Goal: Transaction & Acquisition: Book appointment/travel/reservation

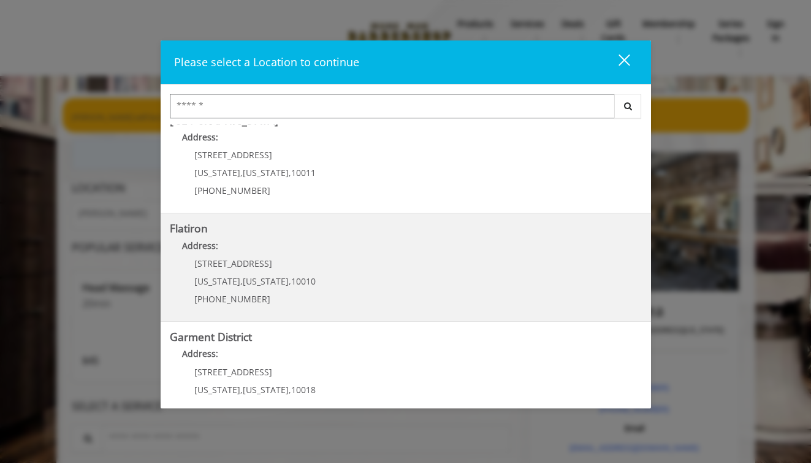
scroll to position [237, 0]
click at [431, 263] on "Flatiron Address: 10 E 23rd St New York , New York , 10010 (917) 475-1765" at bounding box center [406, 267] width 472 height 90
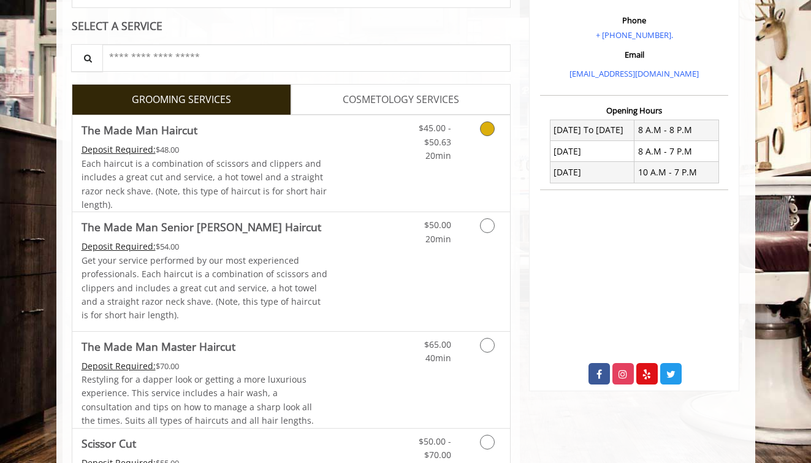
click at [484, 129] on icon "Grooming services" at bounding box center [487, 128] width 15 height 15
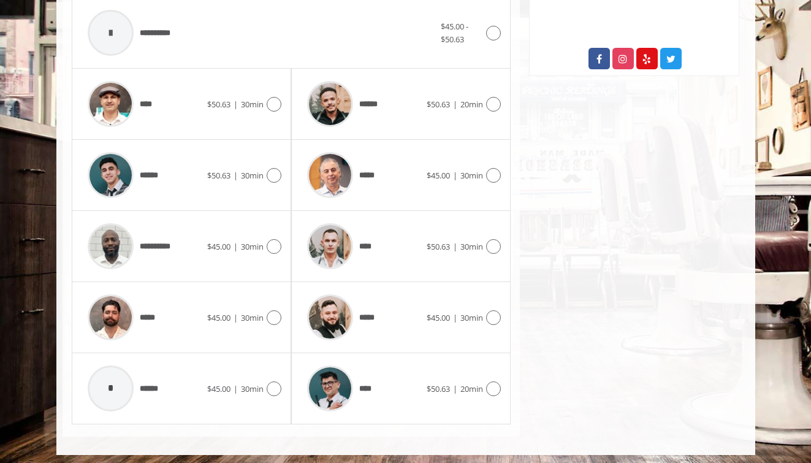
scroll to position [536, 0]
click at [337, 375] on img at bounding box center [330, 389] width 46 height 46
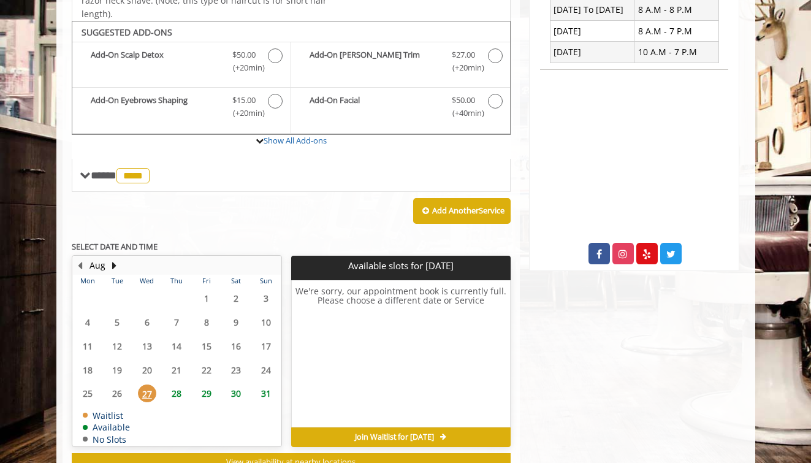
scroll to position [360, 0]
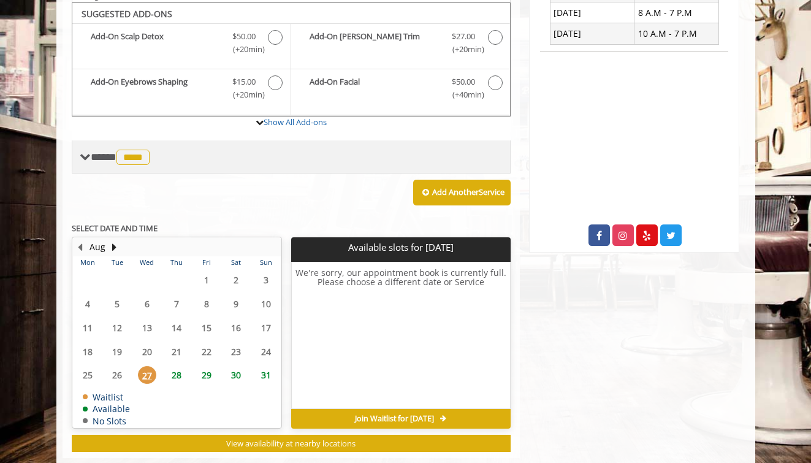
click at [95, 155] on span "**** **** ********" at bounding box center [122, 156] width 62 height 11
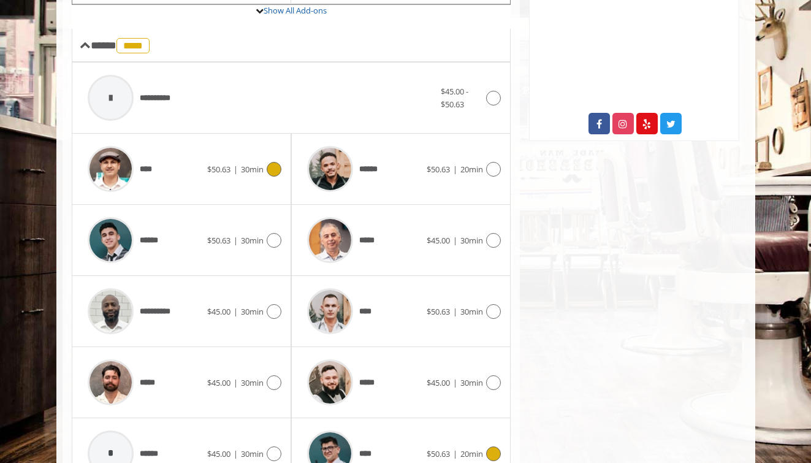
scroll to position [484, 0]
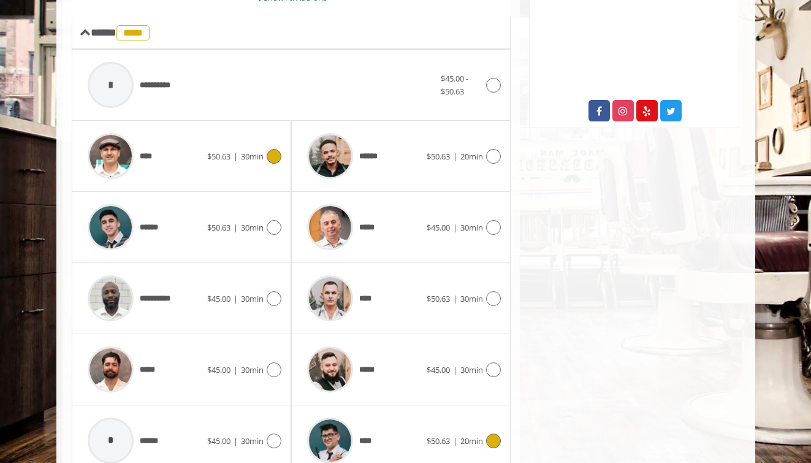
click at [257, 151] on span "30min" at bounding box center [252, 156] width 23 height 11
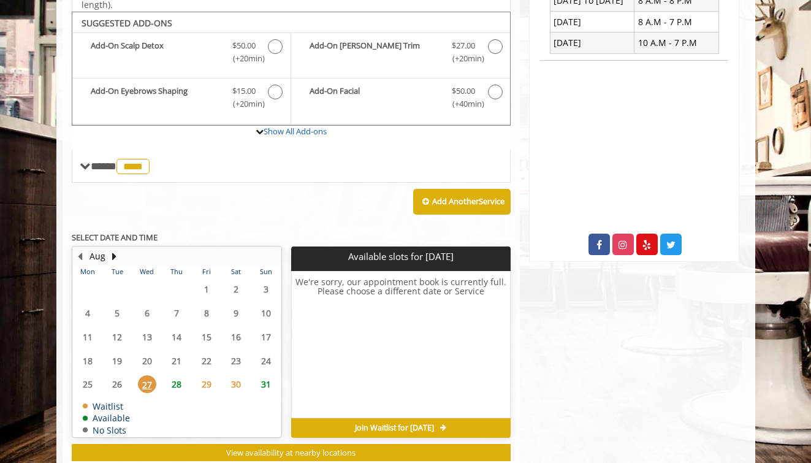
scroll to position [360, 0]
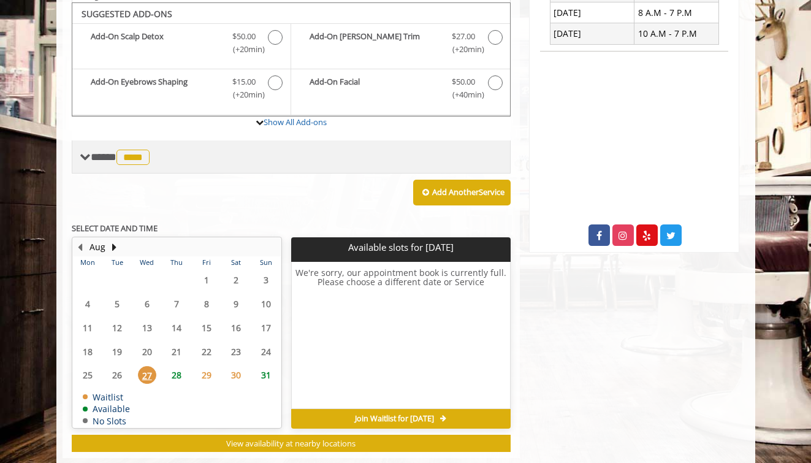
click at [85, 159] on div "**** **** ********" at bounding box center [116, 157] width 73 height 18
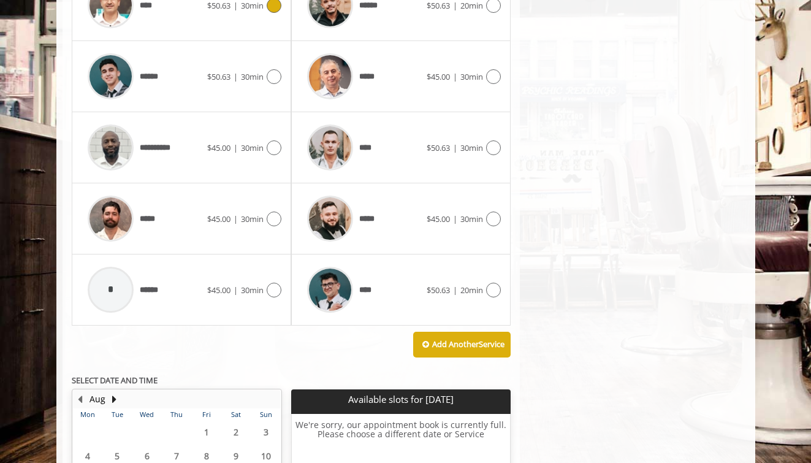
scroll to position [638, 0]
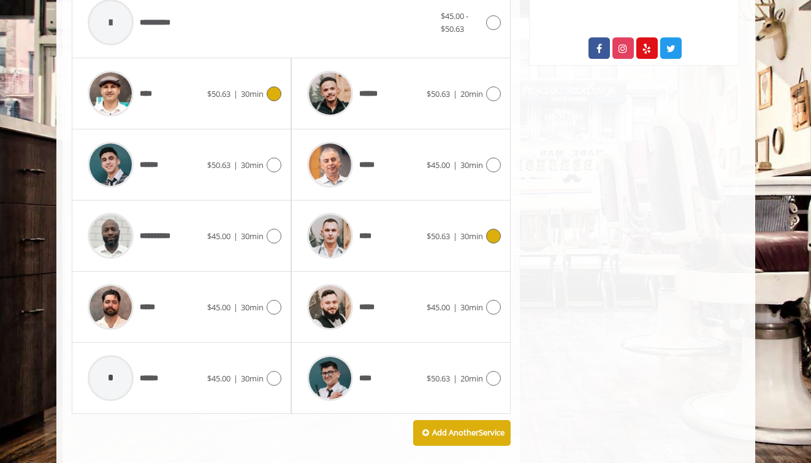
click at [478, 220] on div "**** $50.63 | 30min" at bounding box center [401, 236] width 200 height 58
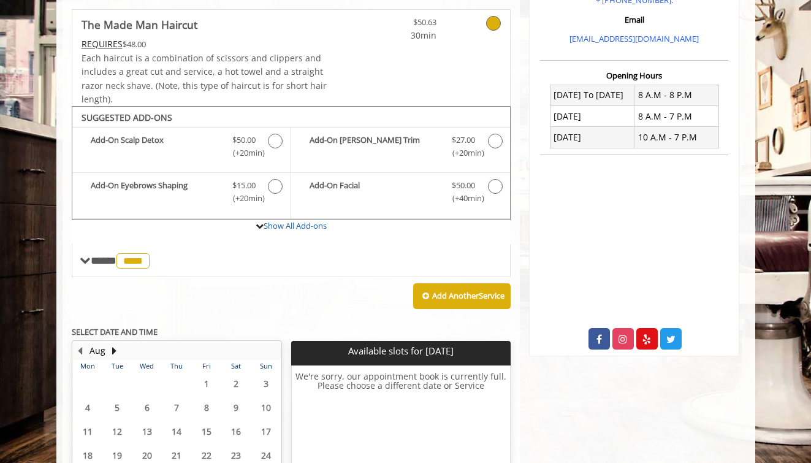
scroll to position [229, 0]
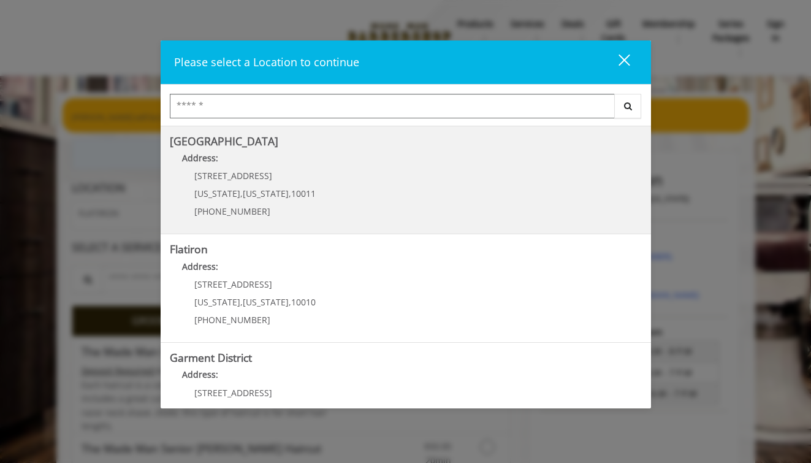
scroll to position [216, 0]
click at [376, 200] on Street "Chelsea 15th Street Address: 267 W 15th St New York , New York , 10011 (646) 85…" at bounding box center [406, 179] width 472 height 90
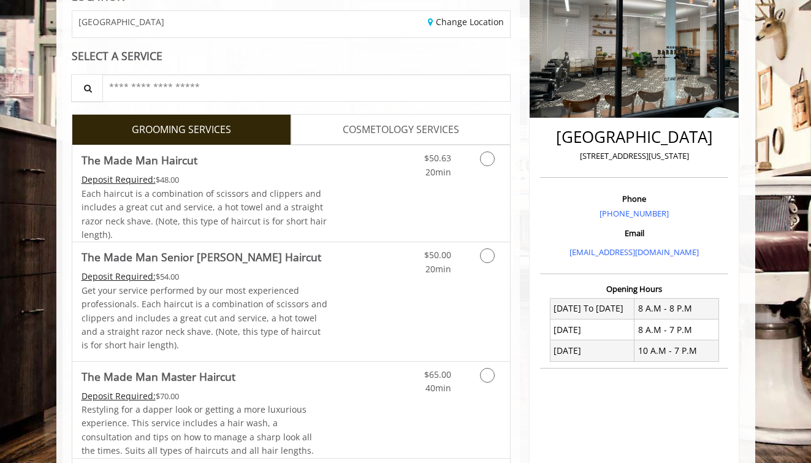
scroll to position [199, 0]
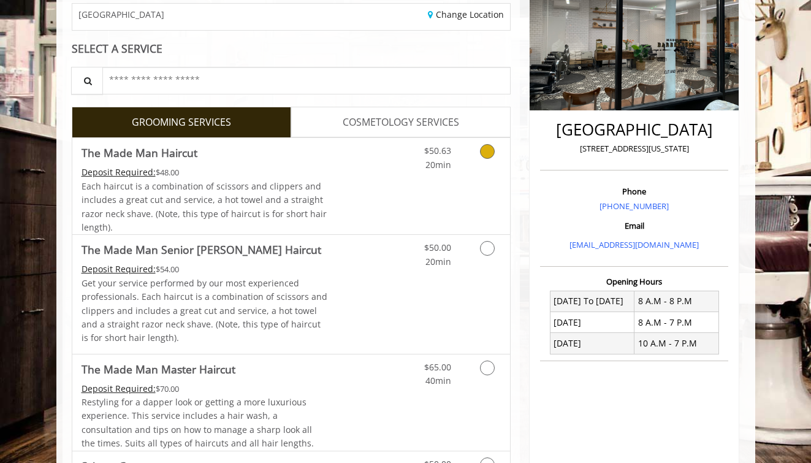
click at [506, 178] on div "$50.63 20min" at bounding box center [455, 186] width 110 height 96
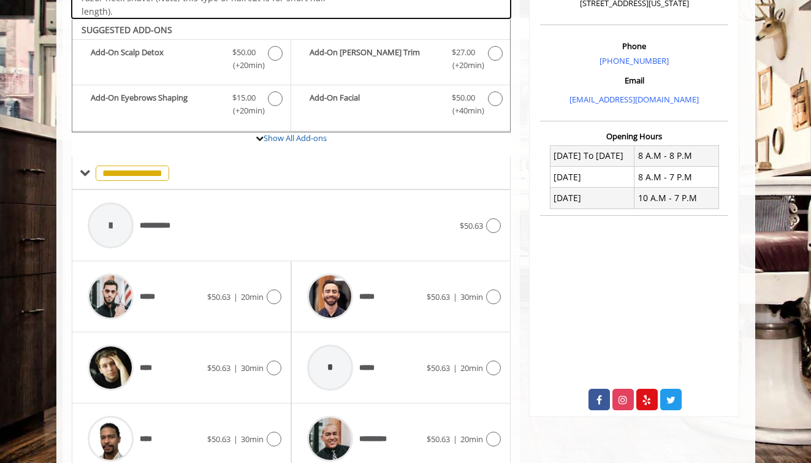
scroll to position [359, 0]
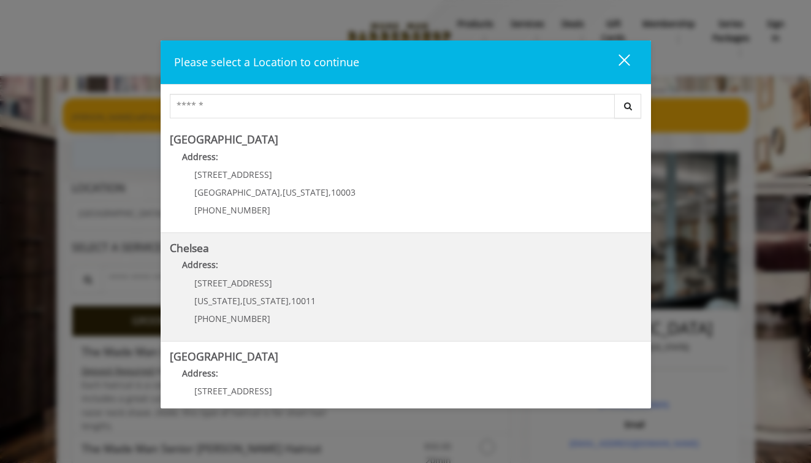
click at [429, 301] on link "Chelsea Address: 169/170 W 23rd St New York , New York , 10011 (917) 639-3902" at bounding box center [406, 287] width 472 height 90
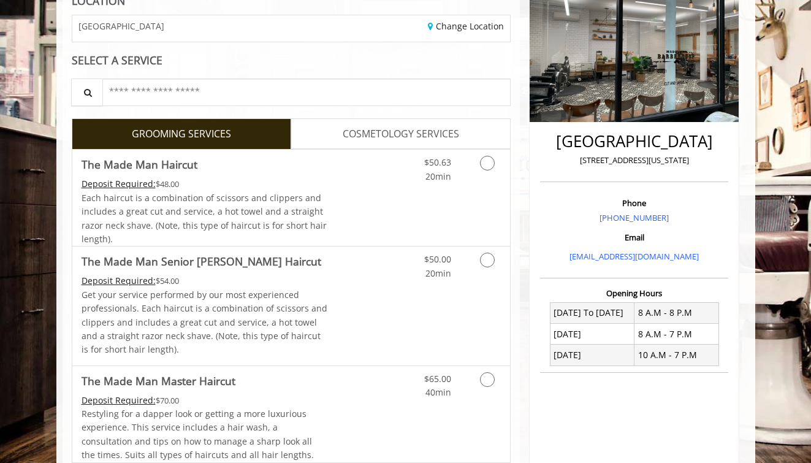
scroll to position [188, 0]
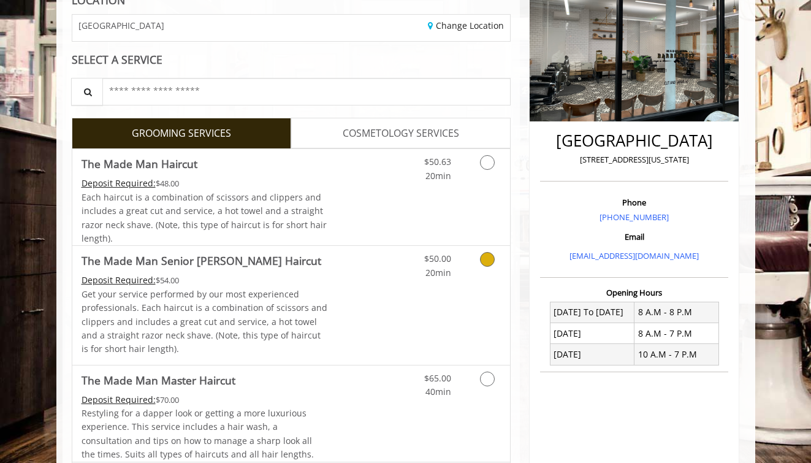
click at [494, 261] on link "Grooming services" at bounding box center [485, 263] width 31 height 34
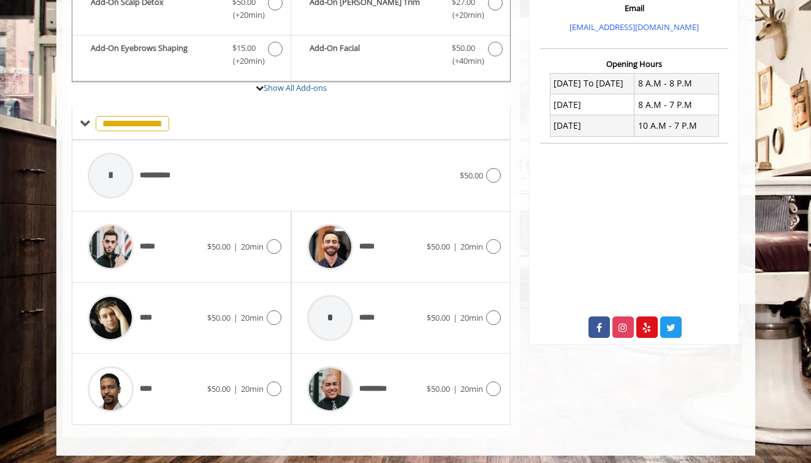
scroll to position [416, 0]
click at [483, 243] on div at bounding box center [492, 247] width 18 height 15
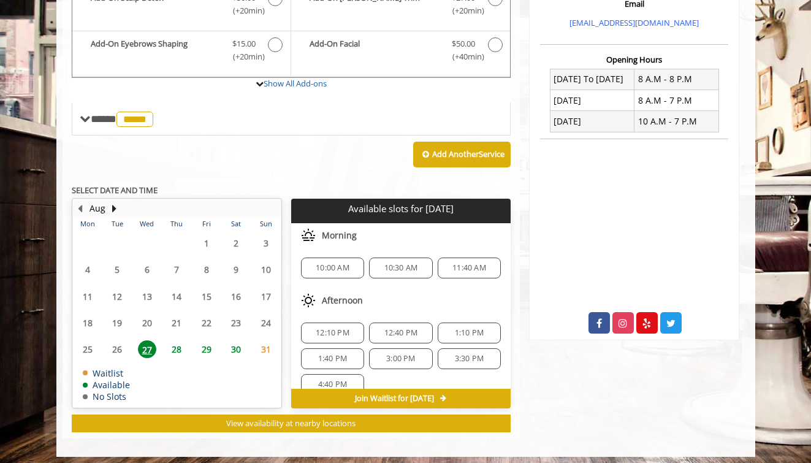
scroll to position [420, 0]
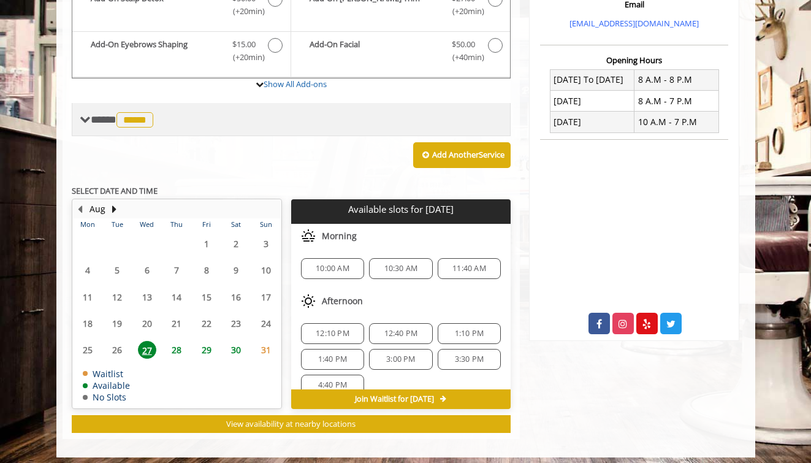
click at [89, 114] on span at bounding box center [85, 119] width 11 height 11
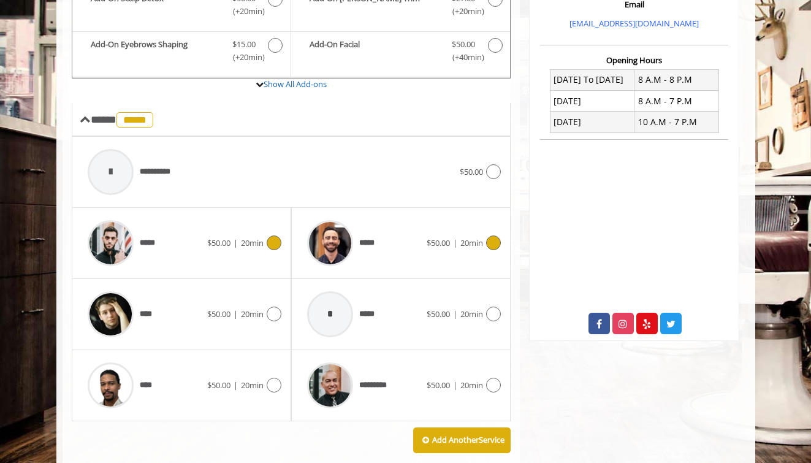
click at [260, 237] on span "20min" at bounding box center [252, 242] width 23 height 11
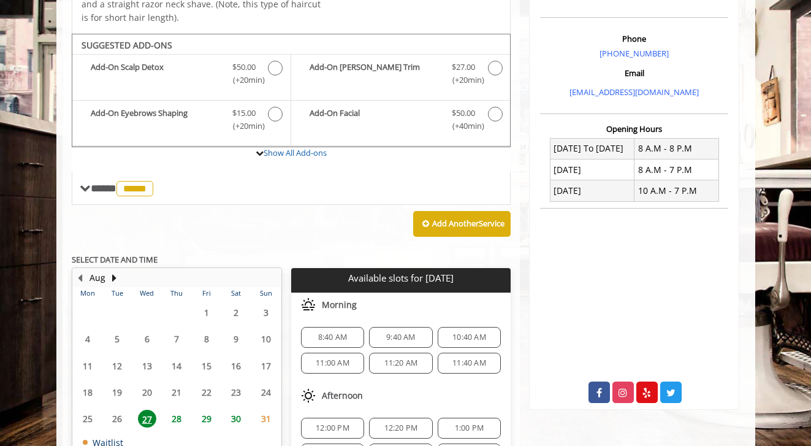
scroll to position [365, 0]
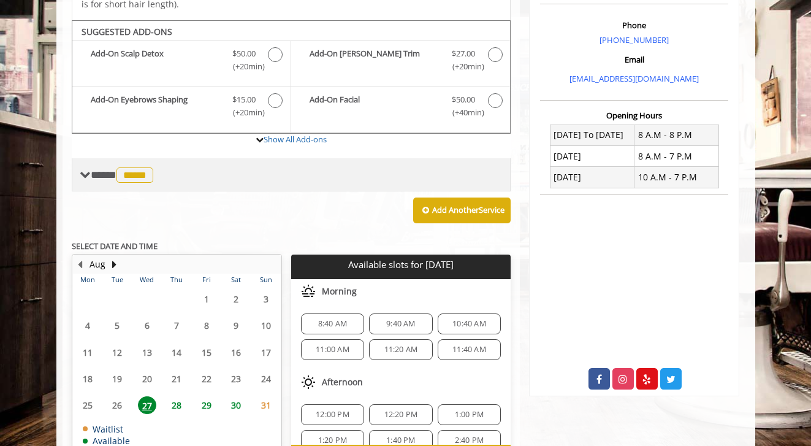
click at [87, 169] on span at bounding box center [85, 174] width 11 height 11
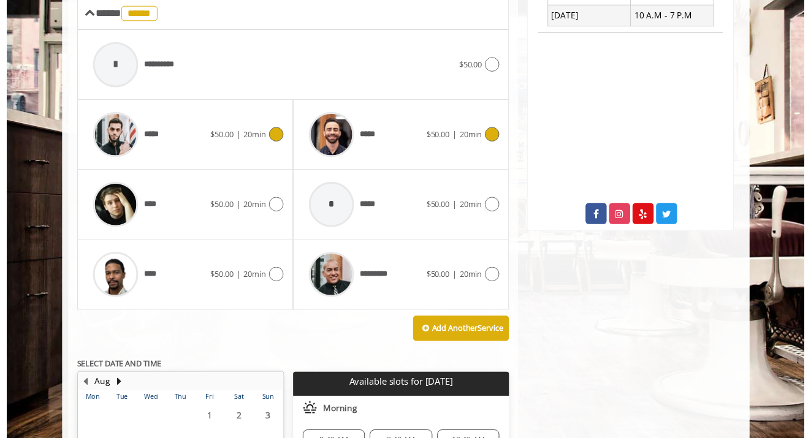
scroll to position [362, 0]
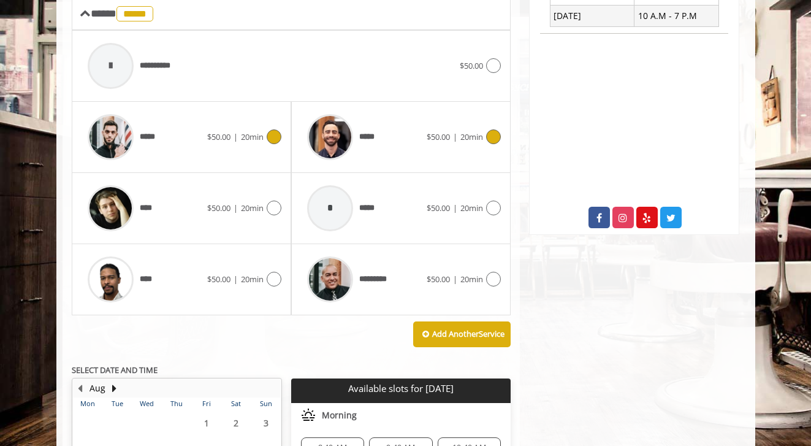
click at [484, 129] on div at bounding box center [492, 136] width 18 height 15
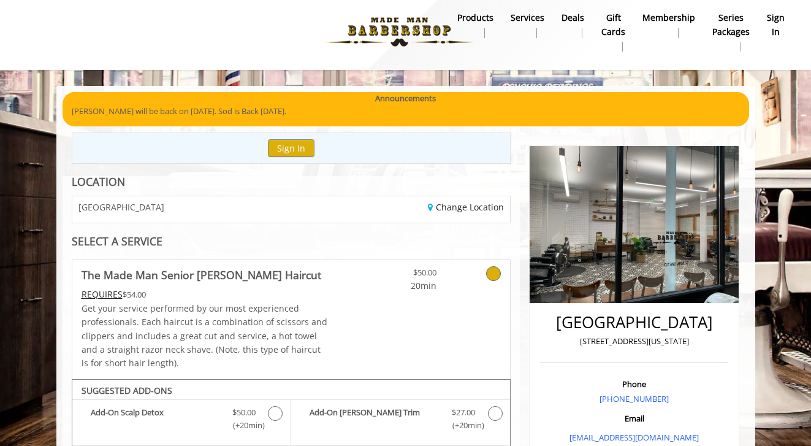
scroll to position [6, 0]
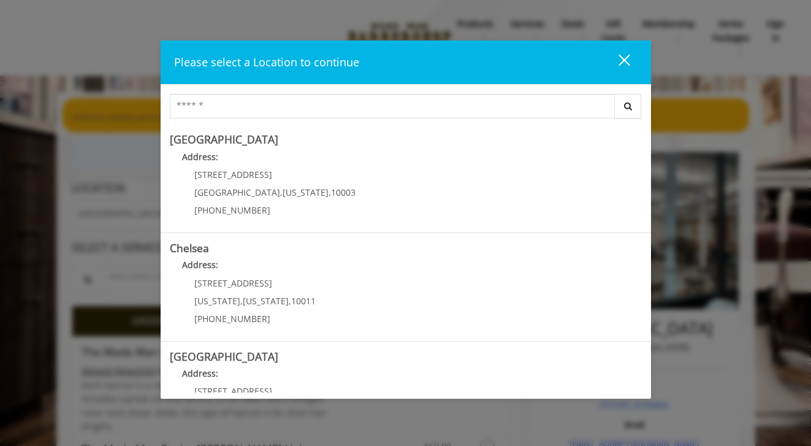
click at [623, 58] on div "close dialog" at bounding box center [624, 60] width 12 height 12
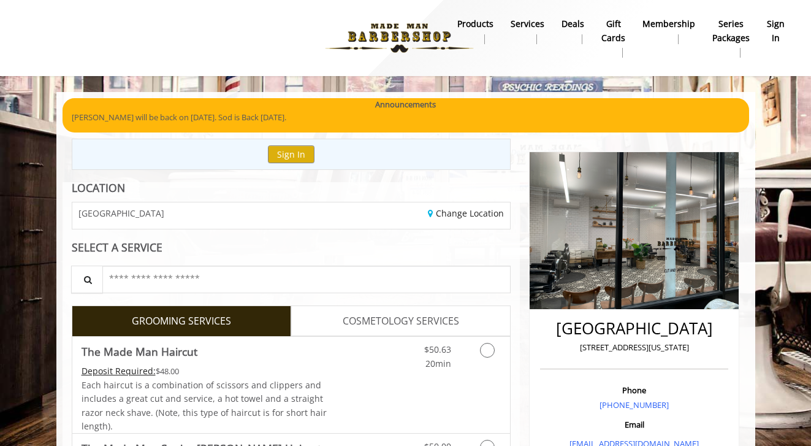
click at [163, 212] on span "[GEOGRAPHIC_DATA]" at bounding box center [121, 212] width 86 height 9
click at [476, 204] on div "Change Location" at bounding box center [405, 215] width 228 height 26
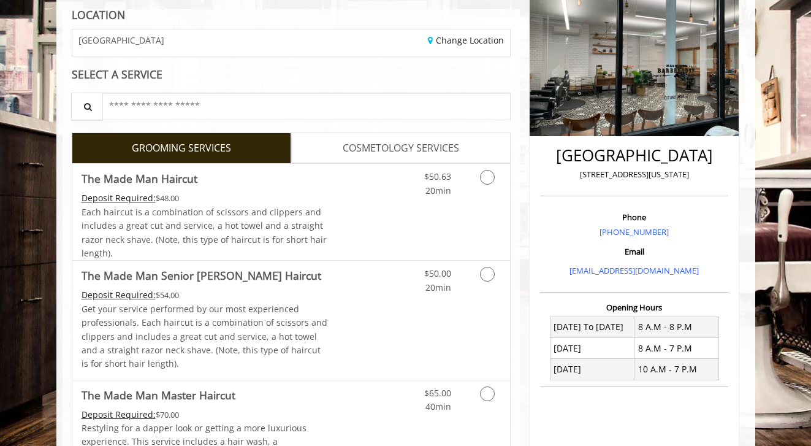
scroll to position [174, 0]
click at [452, 36] on link "Change Location" at bounding box center [466, 40] width 76 height 12
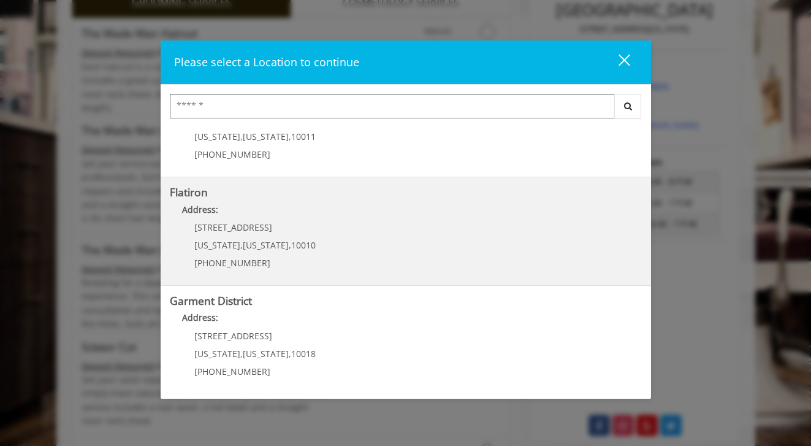
scroll to position [328, 0]
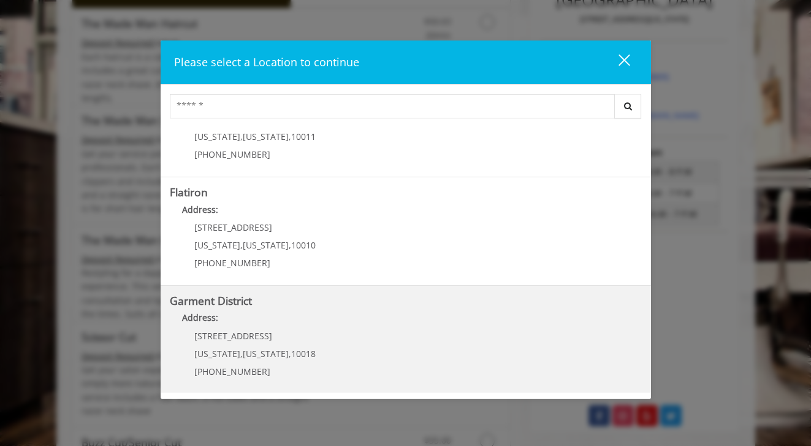
click at [386, 350] on District "Garment District Address: 1400 Broadway New York , New York , 10018 (212) 997-4…" at bounding box center [406, 340] width 472 height 90
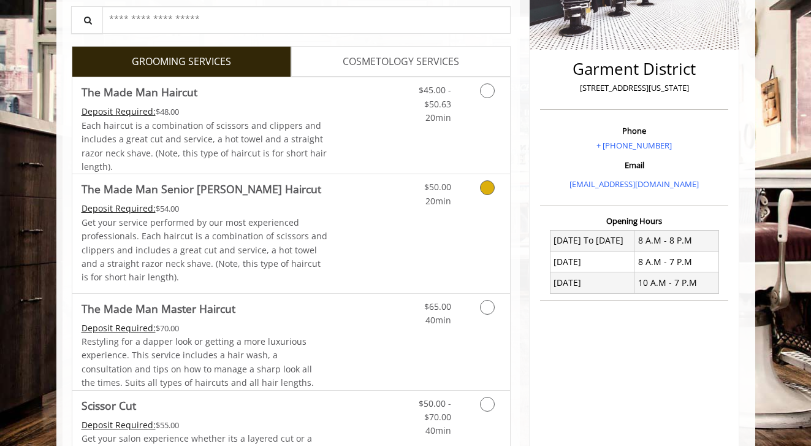
click at [451, 237] on div "$50.00 20min" at bounding box center [455, 233] width 110 height 118
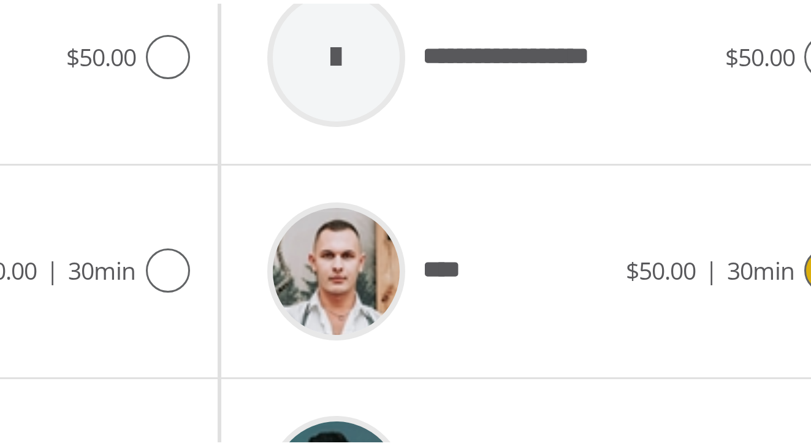
scroll to position [433, 0]
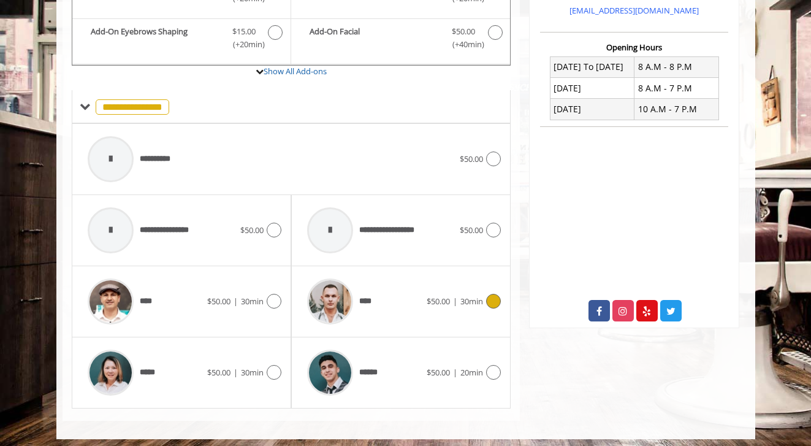
click at [487, 305] on div "**** $50.00 | 30min" at bounding box center [401, 301] width 200 height 58
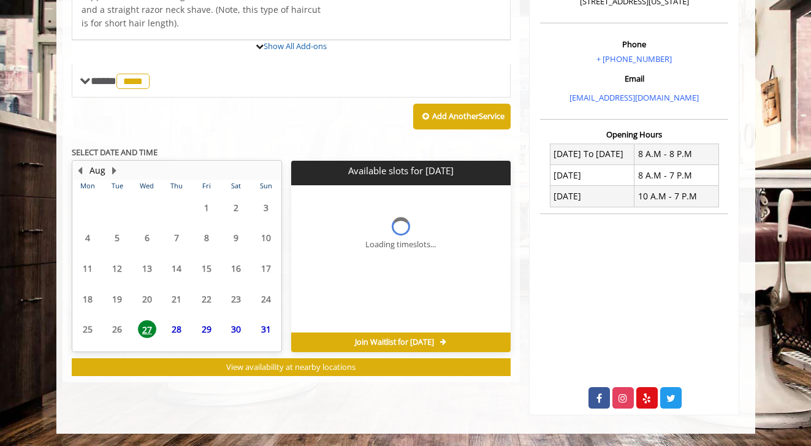
scroll to position [341, 0]
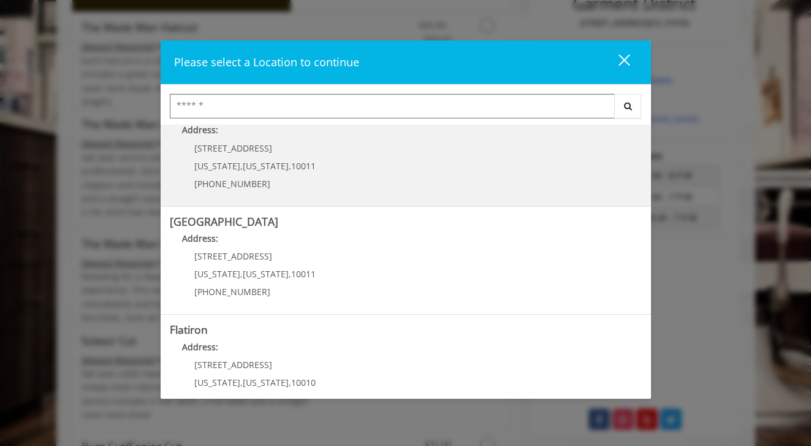
scroll to position [147, 0]
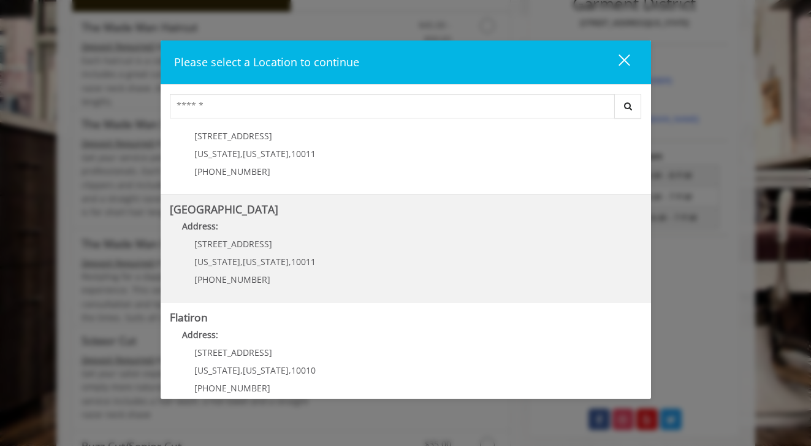
click at [364, 232] on Street "Address:" at bounding box center [406, 230] width 472 height 20
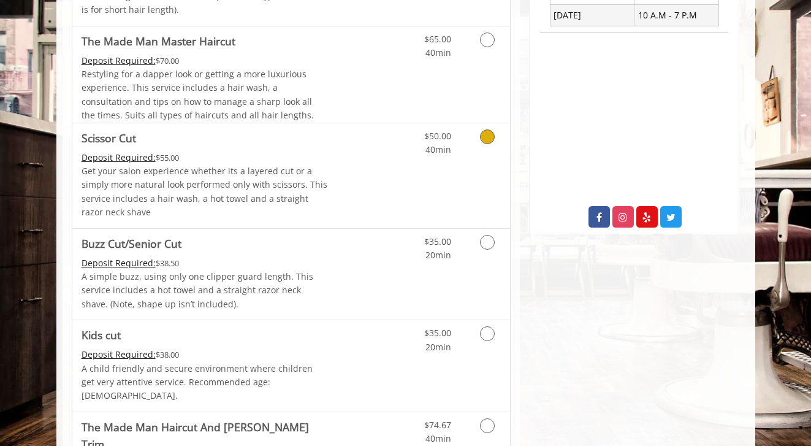
scroll to position [254, 0]
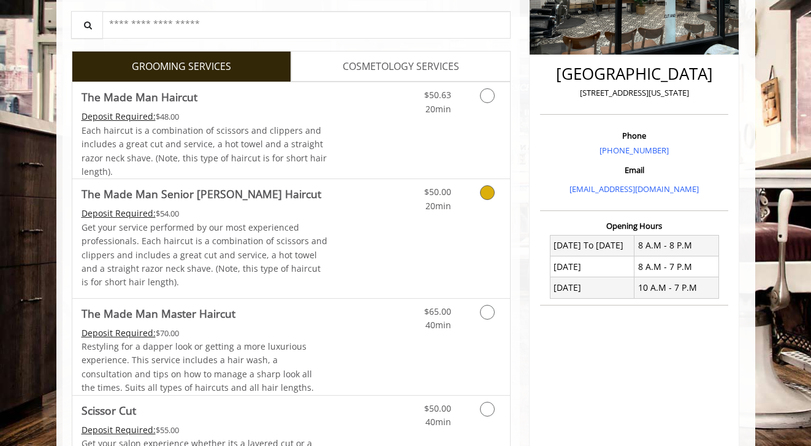
click at [469, 230] on div "$50.00 20min" at bounding box center [455, 238] width 110 height 118
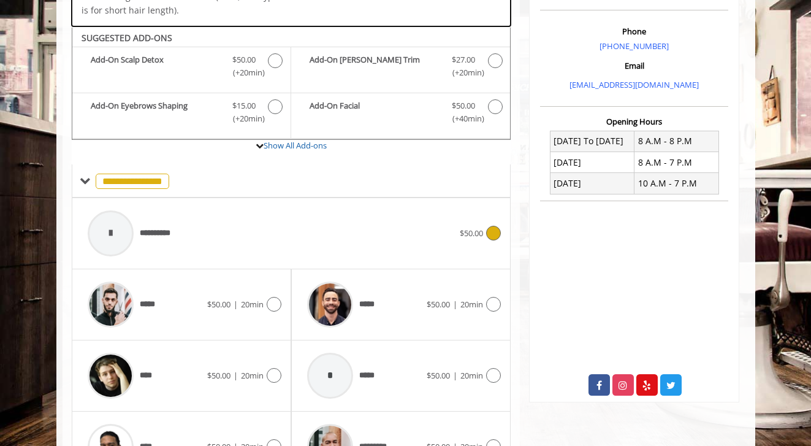
scroll to position [381, 0]
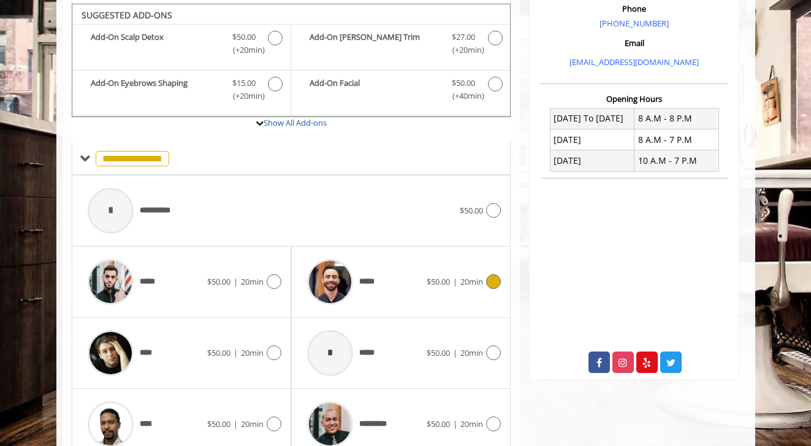
click at [495, 274] on icon at bounding box center [493, 281] width 15 height 15
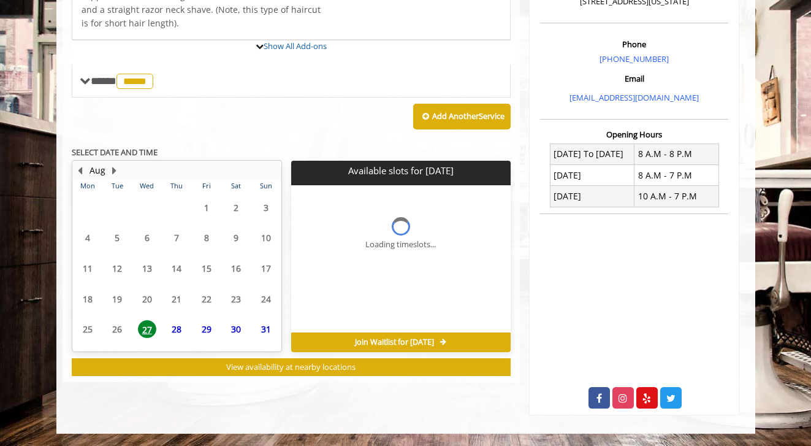
scroll to position [341, 0]
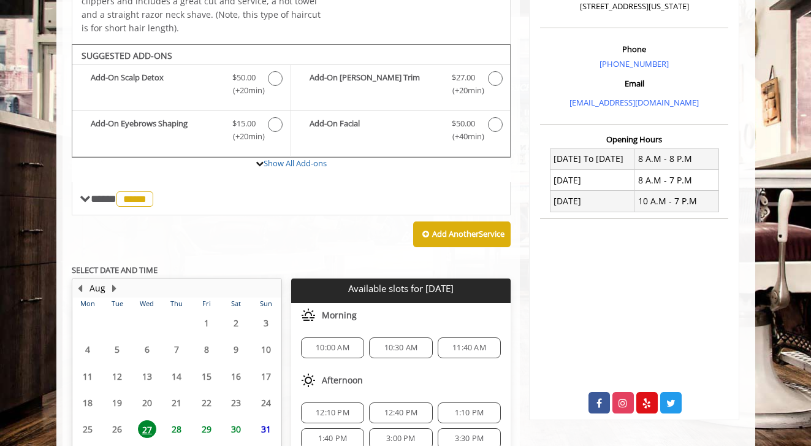
click at [459, 343] on span "11:40 AM" at bounding box center [470, 348] width 34 height 10
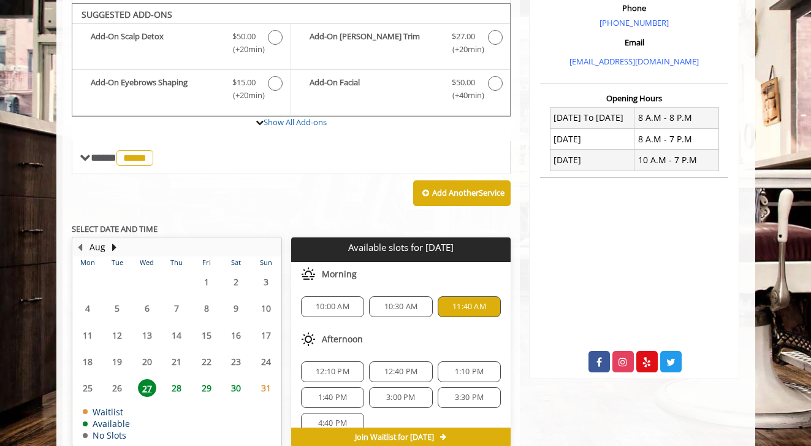
scroll to position [655, 0]
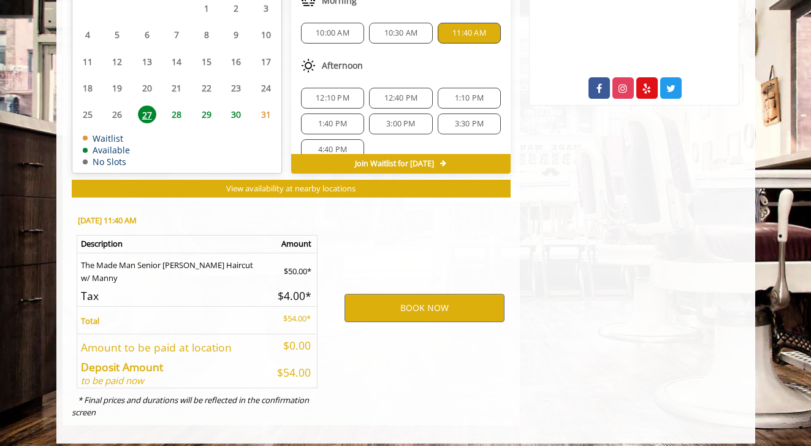
click at [460, 315] on div "BOOK NOW" at bounding box center [424, 308] width 191 height 209
click at [454, 306] on button "BOOK NOW" at bounding box center [425, 308] width 160 height 28
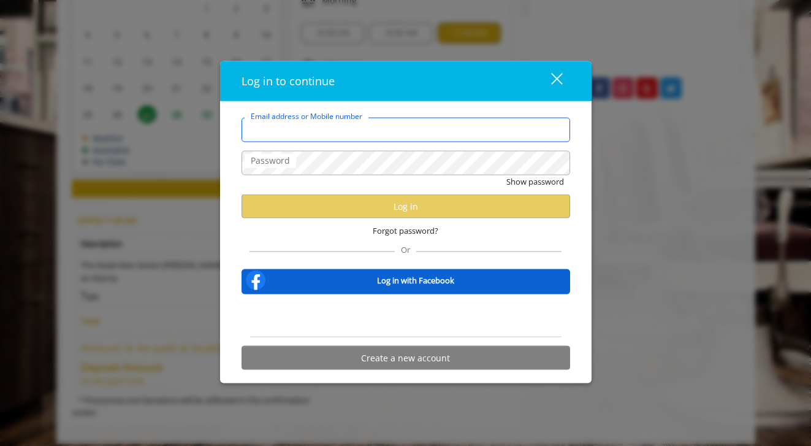
type input "**********"
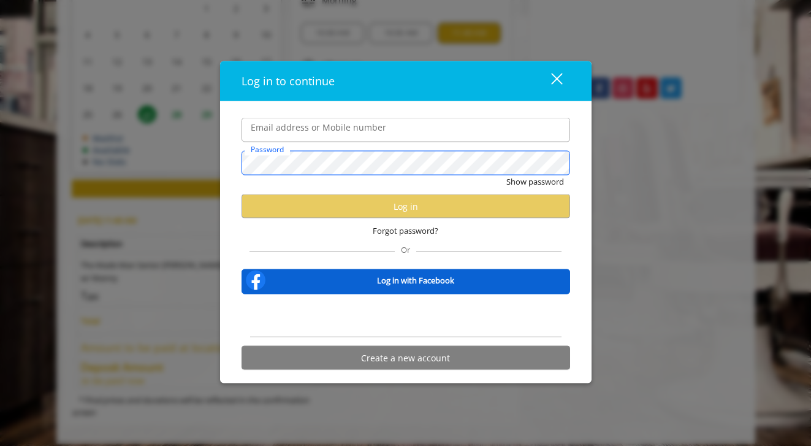
click at [534, 182] on button "Show password" at bounding box center [535, 181] width 58 height 13
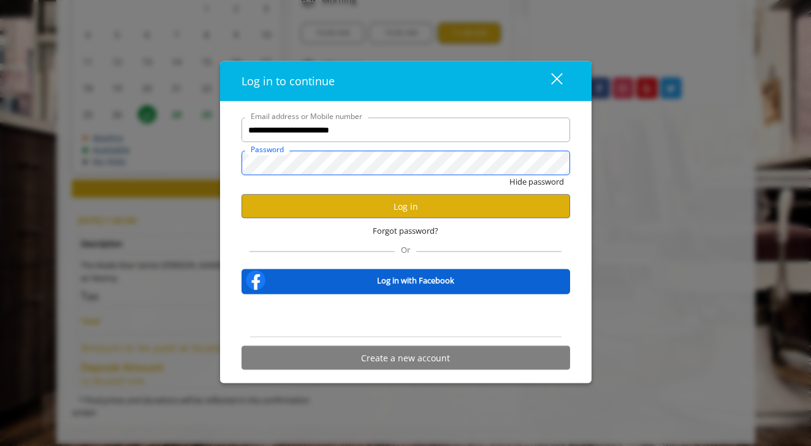
scroll to position [0, 0]
click at [365, 202] on button "Log in" at bounding box center [406, 206] width 329 height 24
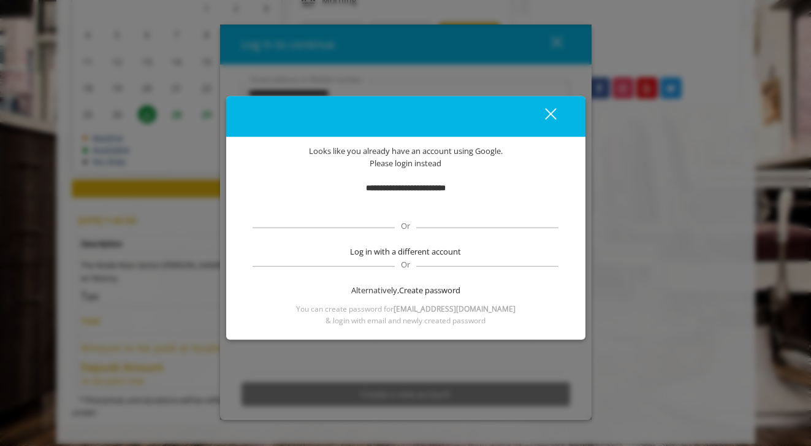
click at [449, 208] on div "Sign in with Google. Opens in new tab" at bounding box center [406, 207] width 122 height 27
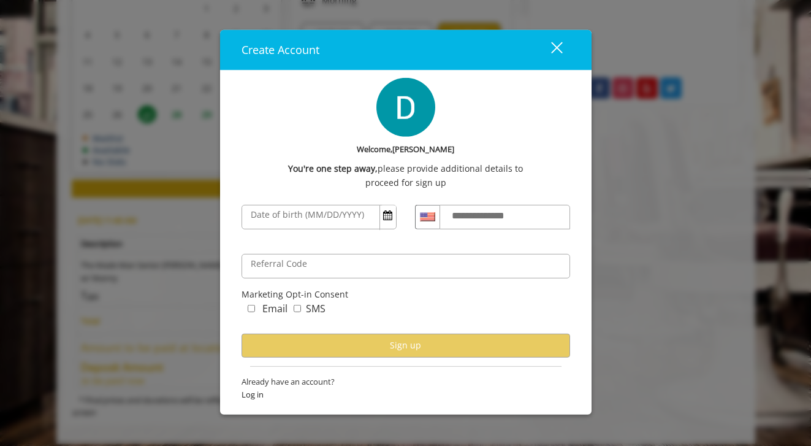
click at [558, 52] on div "close" at bounding box center [549, 50] width 25 height 18
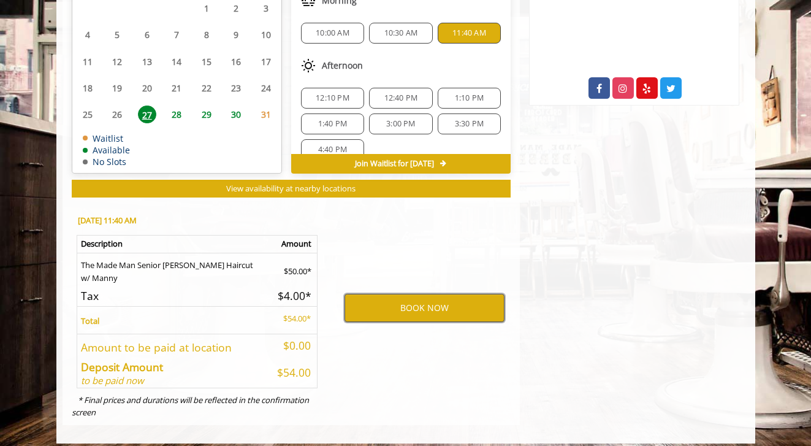
click at [437, 300] on button "BOOK NOW" at bounding box center [425, 308] width 160 height 28
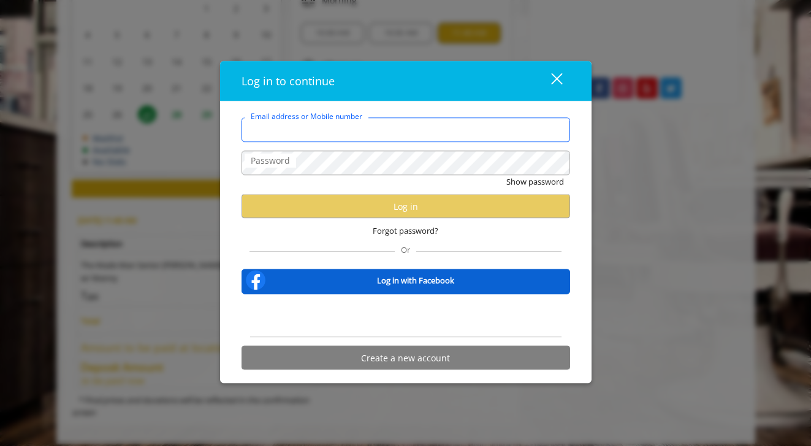
type input "**********"
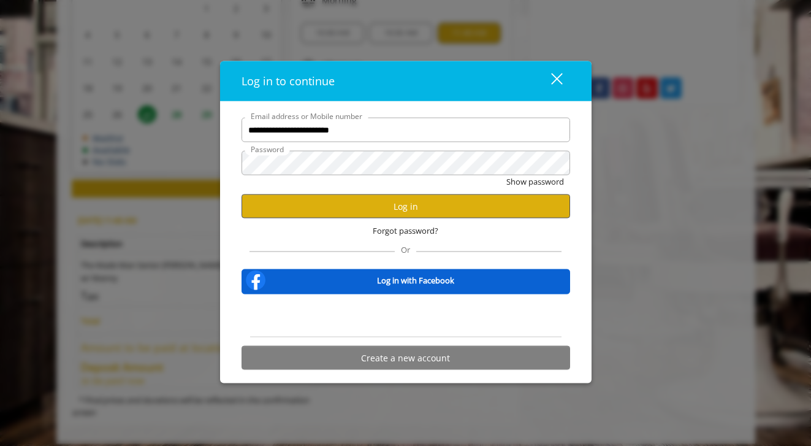
click at [345, 202] on button "Log in" at bounding box center [406, 206] width 329 height 24
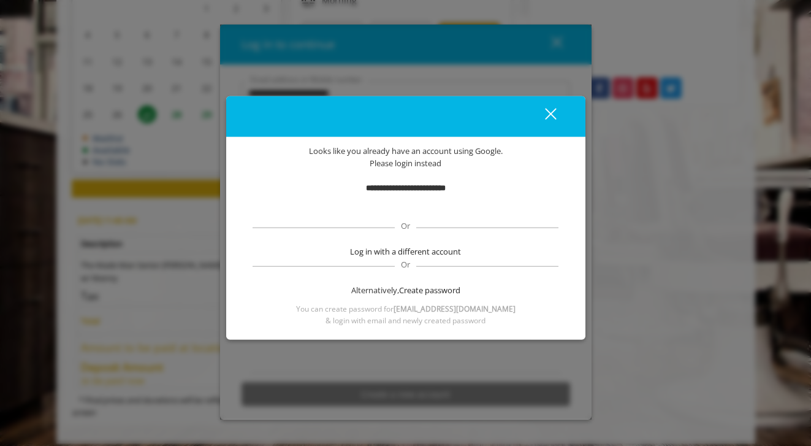
click at [417, 205] on div "Sign in with Google. Opens in new tab" at bounding box center [406, 207] width 128 height 27
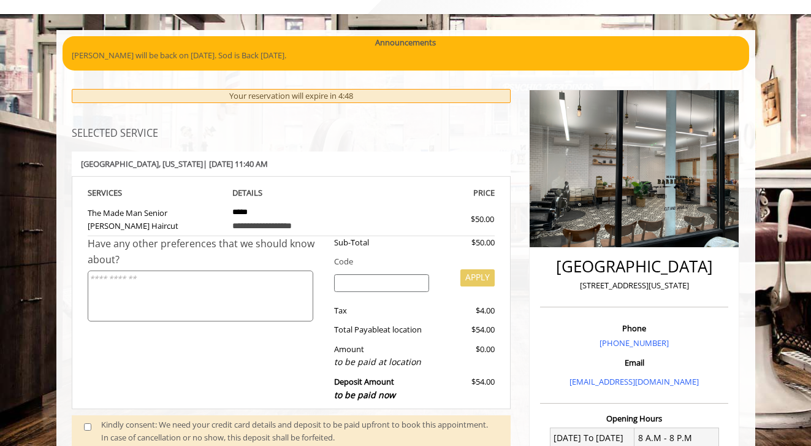
scroll to position [60, 0]
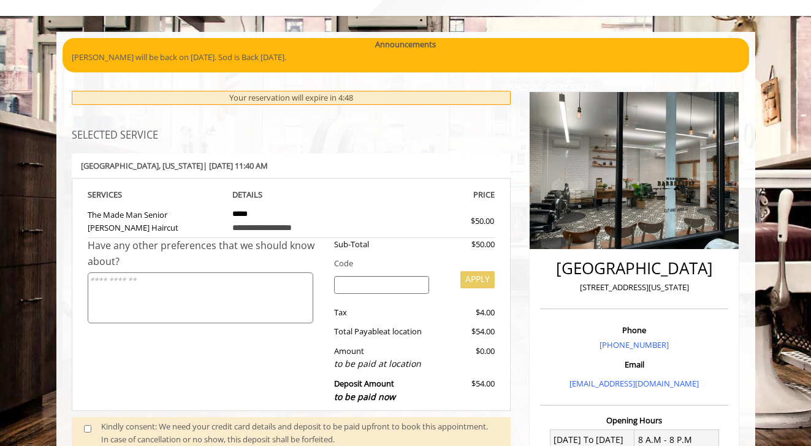
click at [242, 269] on div at bounding box center [207, 270] width 238 height 3
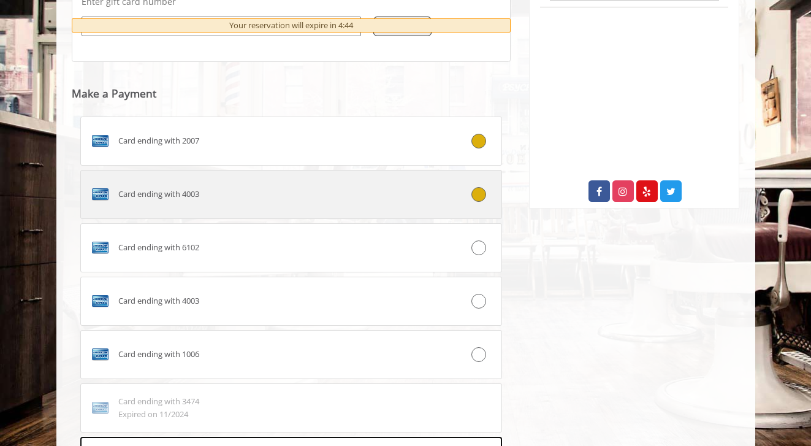
click at [467, 187] on div at bounding box center [467, 194] width 70 height 15
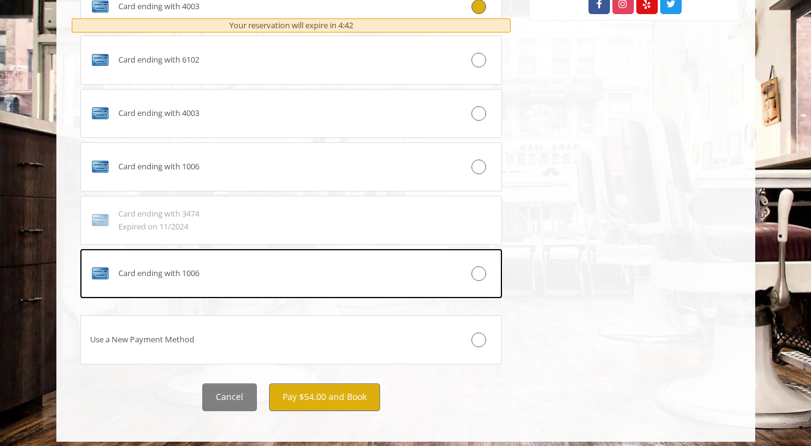
scroll to position [739, 0]
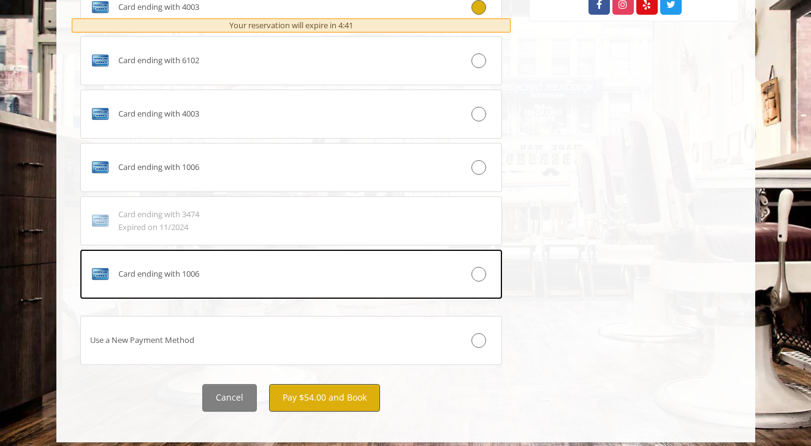
click at [339, 394] on button "Pay $54.00 and Book" at bounding box center [324, 398] width 111 height 28
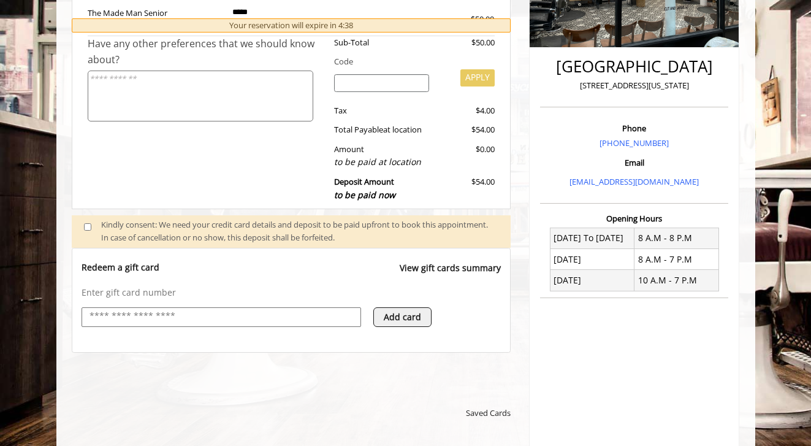
scroll to position [263, 0]
